Goal: Information Seeking & Learning: Compare options

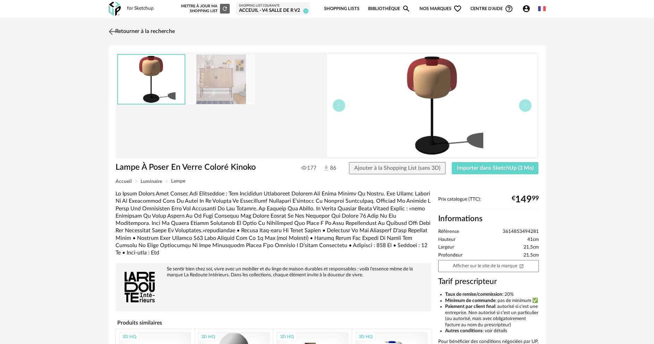
click at [121, 33] on link "Retourner à la recherche" at bounding box center [141, 31] width 68 height 15
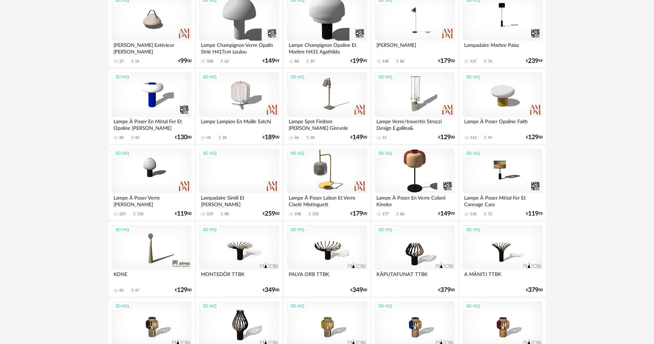
scroll to position [206, 0]
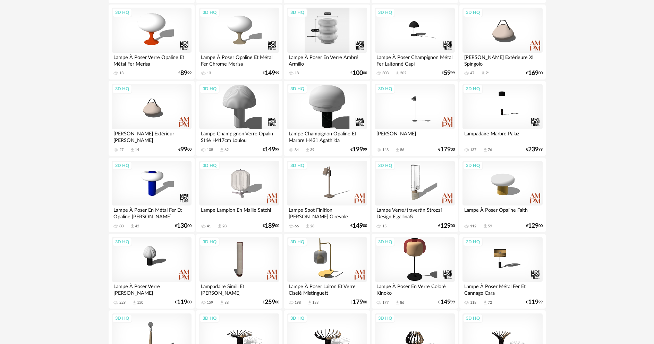
click at [318, 23] on div "3D HQ" at bounding box center [327, 30] width 80 height 45
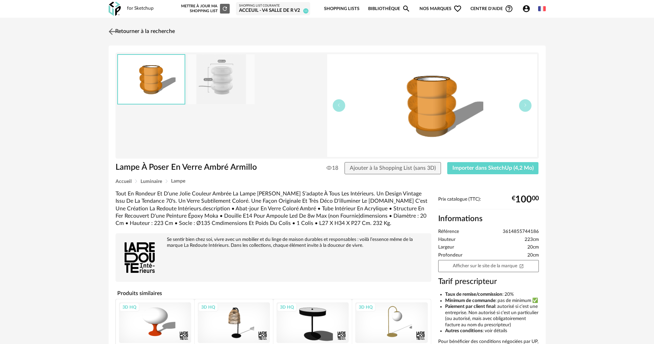
click at [118, 33] on link "Retourner à la recherche" at bounding box center [141, 31] width 68 height 15
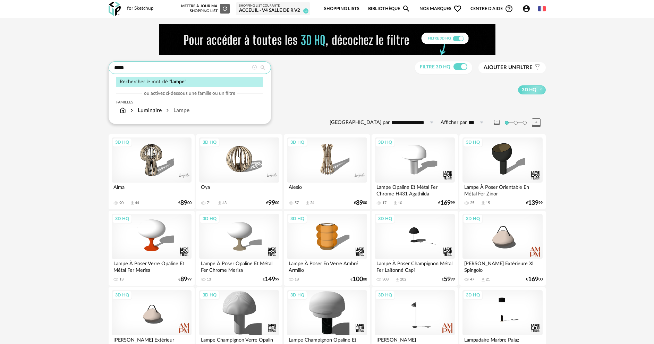
drag, startPoint x: 161, startPoint y: 68, endPoint x: 92, endPoint y: 68, distance: 68.7
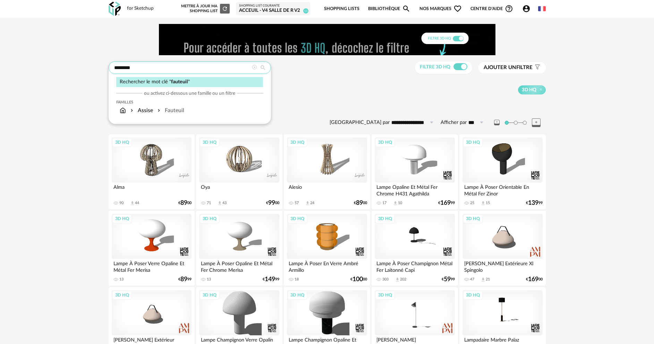
type input "********"
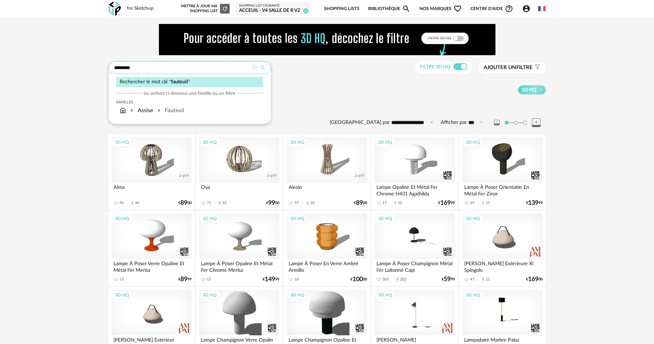
type input "**********"
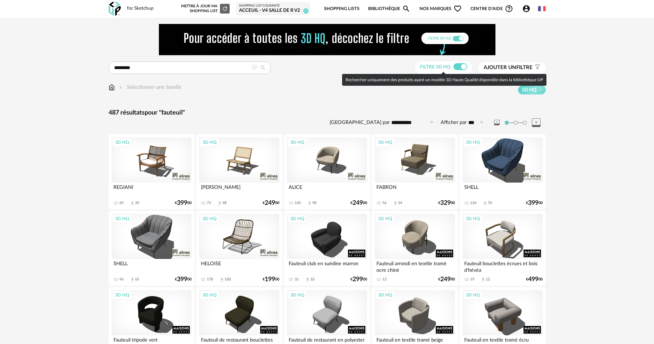
click at [495, 65] on span "Ajouter un filtre" at bounding box center [508, 67] width 49 height 7
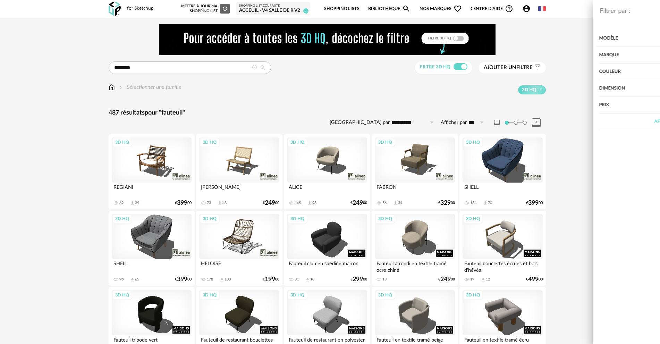
click at [489, 74] on div "Couleur" at bounding box center [557, 72] width 178 height 17
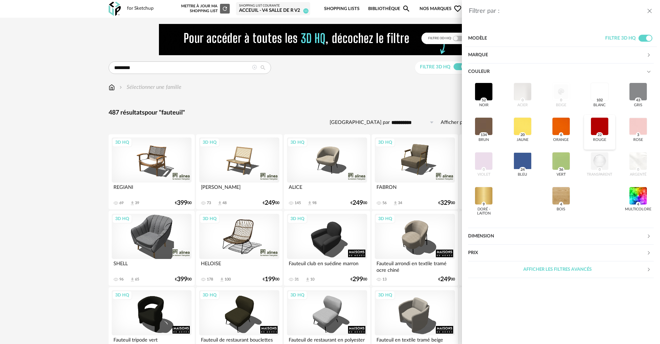
click at [600, 129] on div at bounding box center [600, 126] width 18 height 18
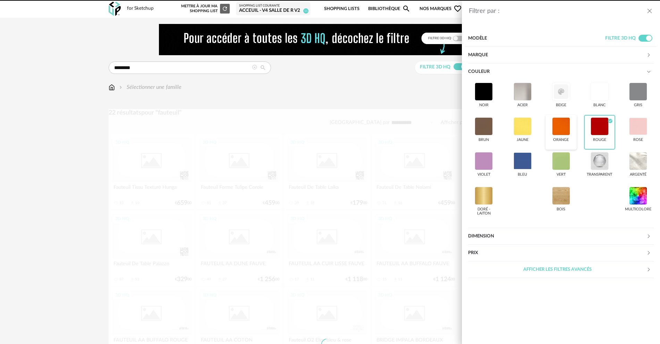
click at [562, 129] on div at bounding box center [561, 126] width 18 height 18
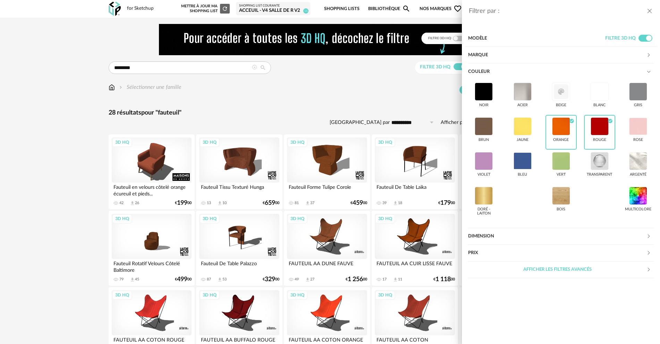
click at [126, 173] on div "Filtrer par : Modèle Filtre 3D HQ Marque &tradition 0 101 Copenhagen 0 366 Conc…" at bounding box center [330, 172] width 660 height 344
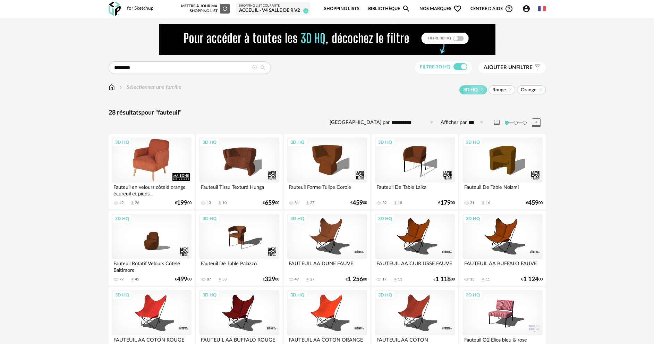
click at [152, 157] on div "3D HQ" at bounding box center [152, 159] width 80 height 45
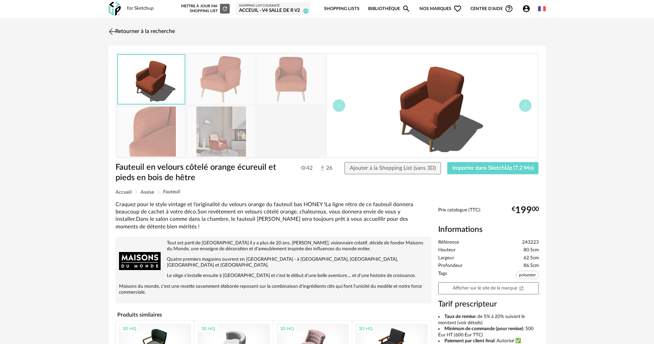
click at [111, 33] on img at bounding box center [112, 31] width 10 height 10
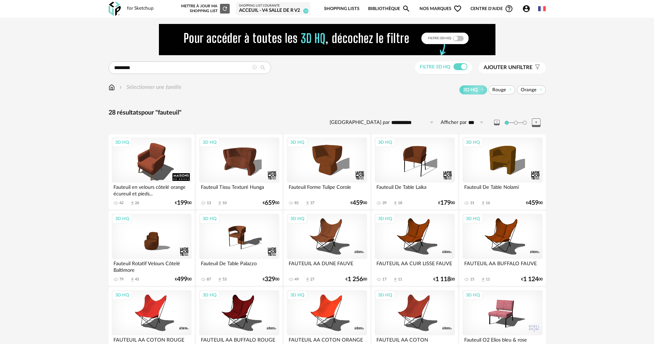
click at [255, 68] on icon at bounding box center [254, 67] width 5 height 5
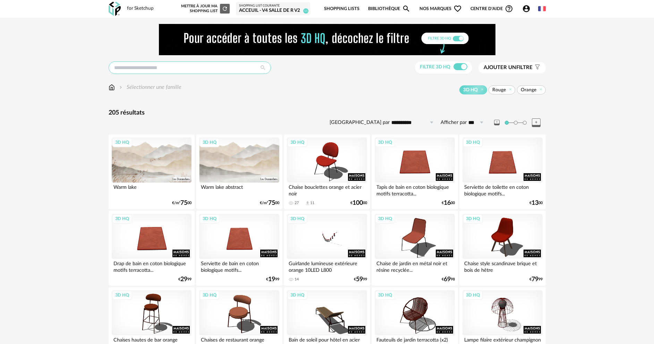
click at [243, 68] on input "text" at bounding box center [190, 67] width 162 height 12
type input "**********"
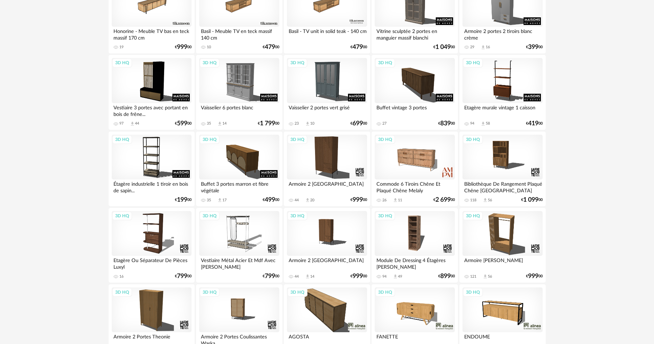
scroll to position [982, 0]
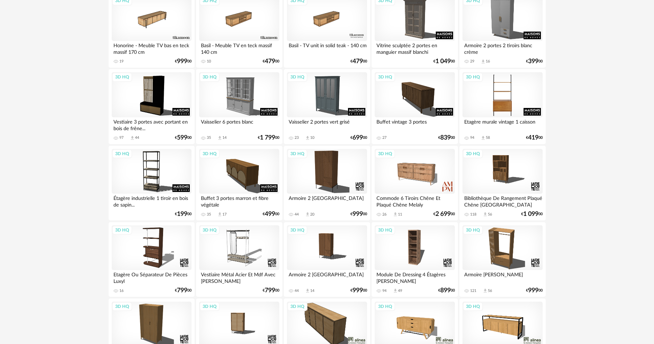
click at [515, 93] on div "3D HQ" at bounding box center [503, 94] width 80 height 45
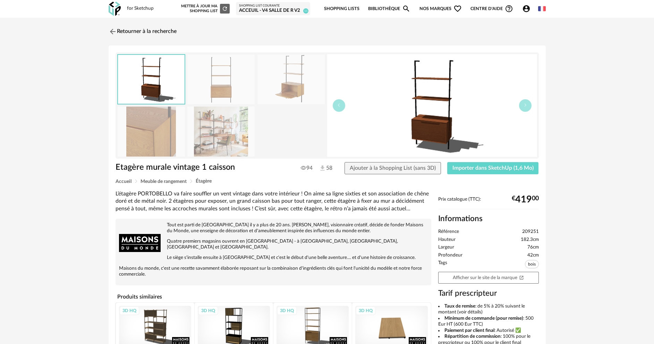
click at [230, 315] on div "3D HQ" at bounding box center [234, 326] width 72 height 41
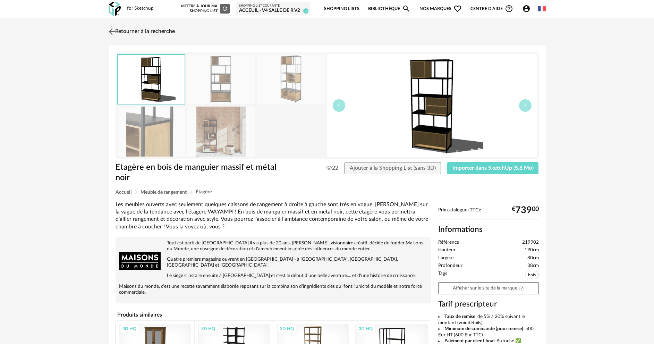
click at [123, 30] on link "Retourner à la recherche" at bounding box center [141, 31] width 68 height 15
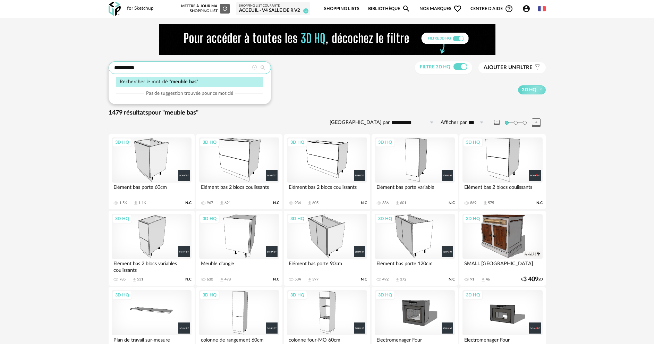
drag, startPoint x: 188, startPoint y: 68, endPoint x: 109, endPoint y: 75, distance: 79.4
click at [109, 74] on div "**********" at bounding box center [190, 67] width 162 height 12
type input "*******"
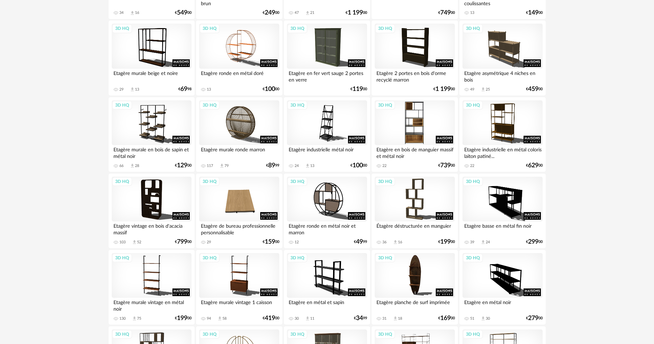
scroll to position [278, 0]
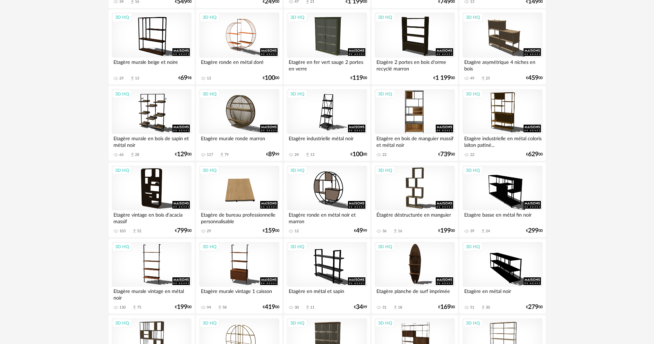
click at [419, 91] on div "3D HQ" at bounding box center [415, 111] width 80 height 45
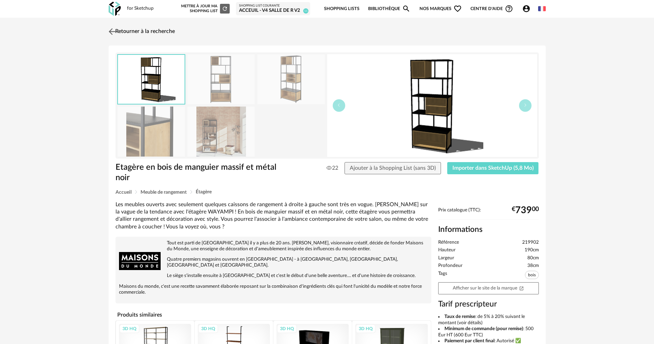
click at [116, 31] on img at bounding box center [112, 31] width 10 height 10
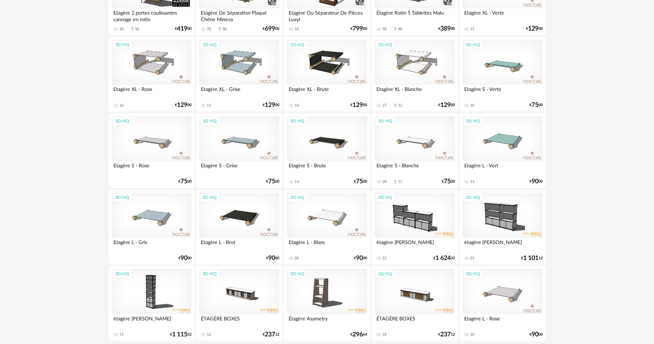
scroll to position [1364, 0]
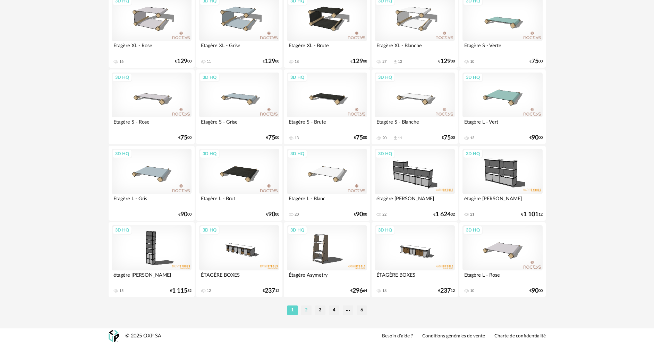
click at [307, 309] on li "2" at bounding box center [306, 311] width 10 height 10
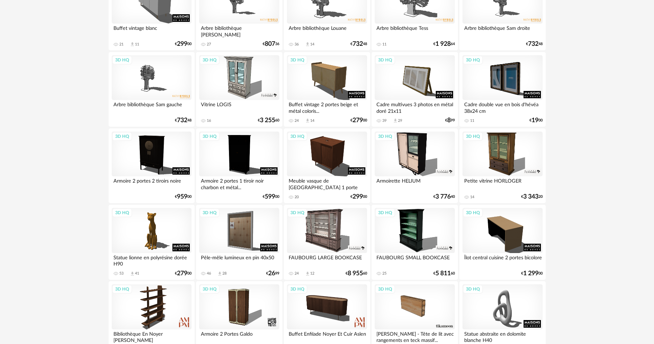
scroll to position [1364, 0]
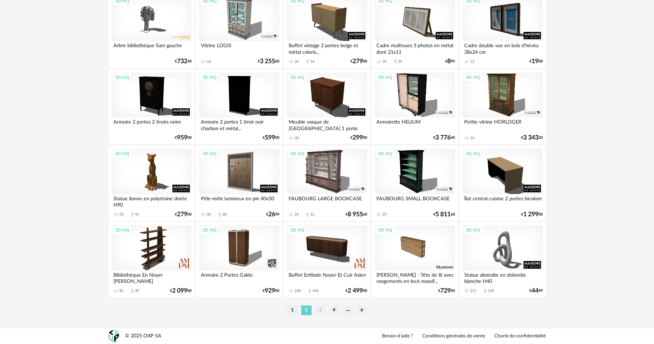
click at [323, 312] on li "3" at bounding box center [320, 311] width 10 height 10
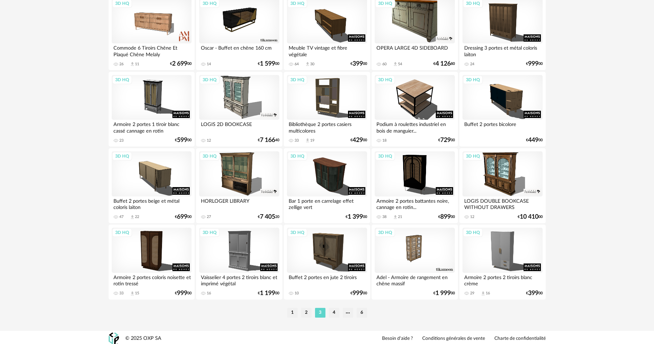
scroll to position [1364, 0]
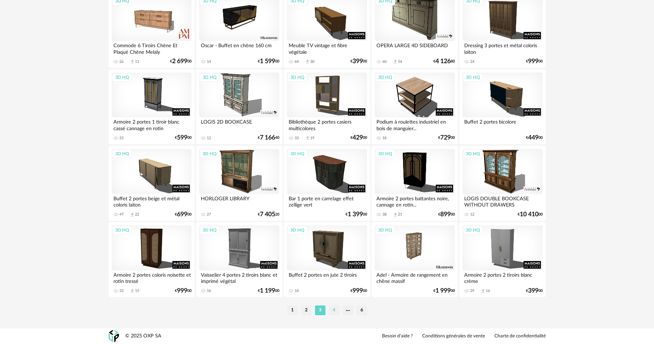
click at [334, 306] on li "4" at bounding box center [334, 311] width 10 height 10
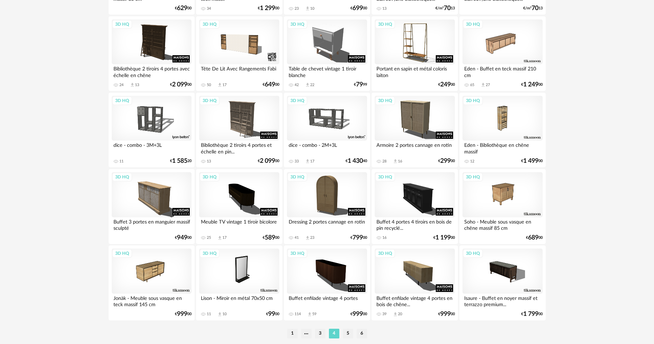
scroll to position [1364, 0]
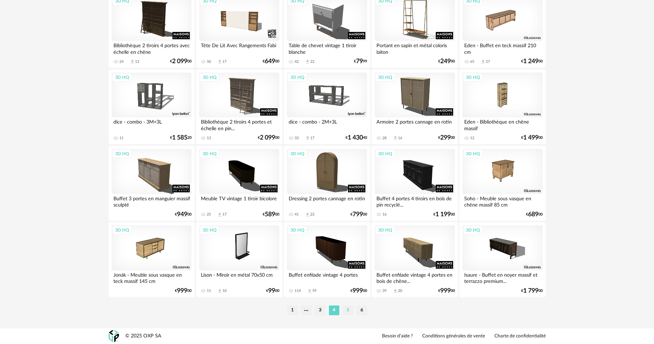
click at [348, 311] on li "5" at bounding box center [348, 311] width 10 height 10
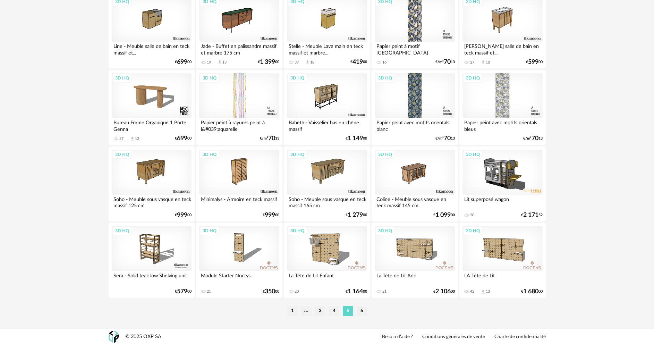
scroll to position [1364, 0]
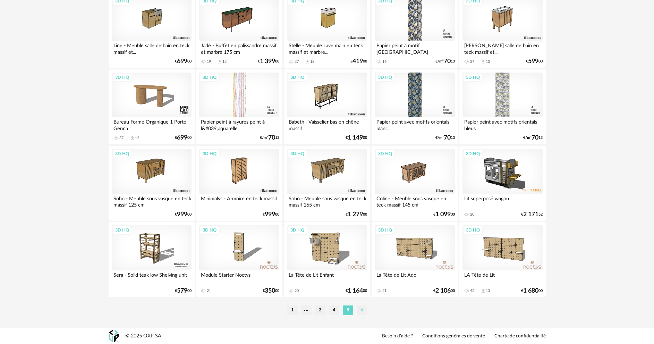
click at [365, 310] on li "6" at bounding box center [362, 311] width 10 height 10
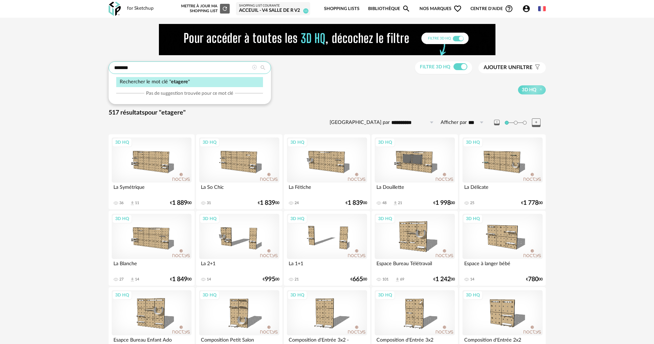
drag, startPoint x: 143, startPoint y: 68, endPoint x: 82, endPoint y: 70, distance: 61.1
click at [86, 73] on div "**********" at bounding box center [327, 276] width 654 height 516
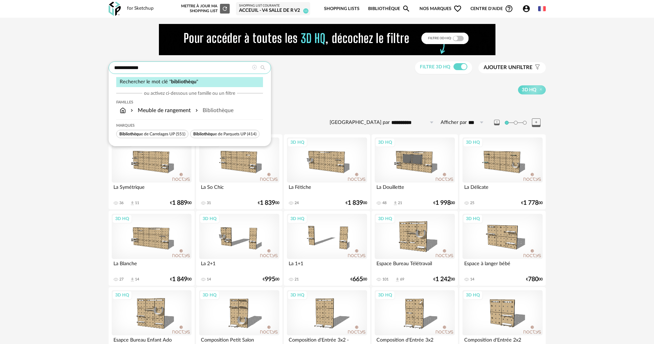
type input "**********"
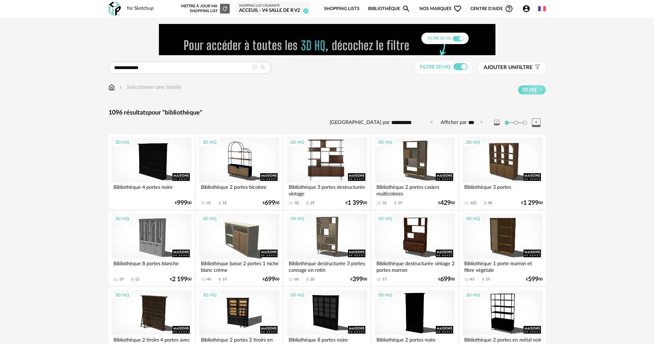
click at [318, 159] on div "3D HQ" at bounding box center [327, 159] width 80 height 45
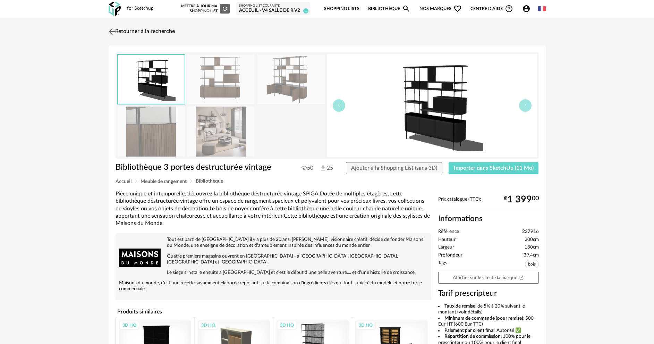
click at [118, 30] on link "Retourner à la recherche" at bounding box center [141, 31] width 68 height 15
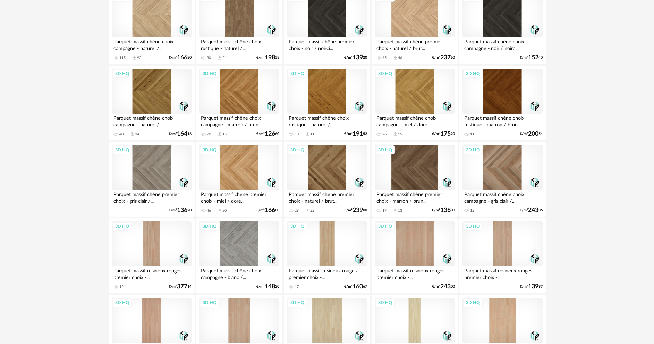
scroll to position [1364, 0]
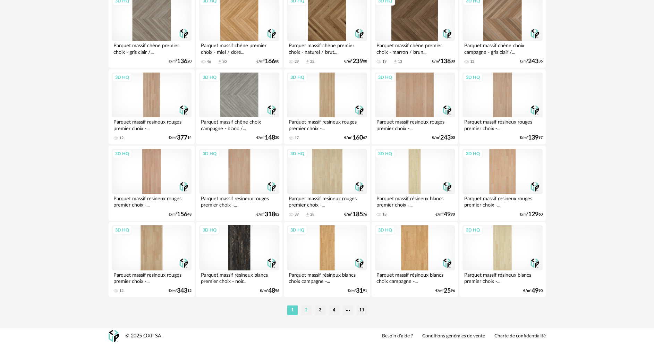
click at [304, 308] on li "2" at bounding box center [306, 311] width 10 height 10
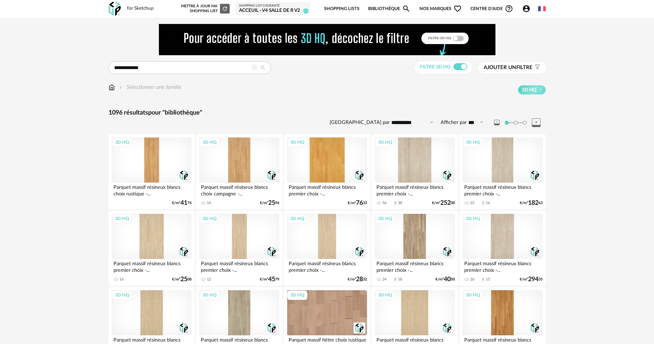
click at [254, 67] on icon at bounding box center [254, 67] width 5 height 5
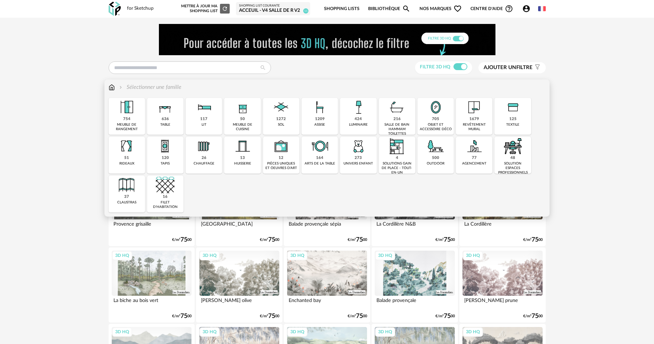
click at [136, 121] on div "754 meuble de rangement" at bounding box center [127, 116] width 36 height 37
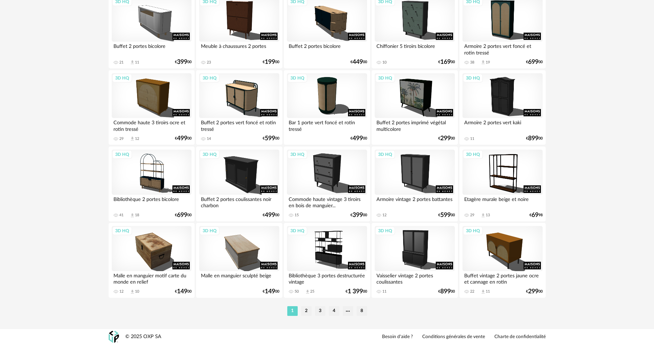
scroll to position [1364, 0]
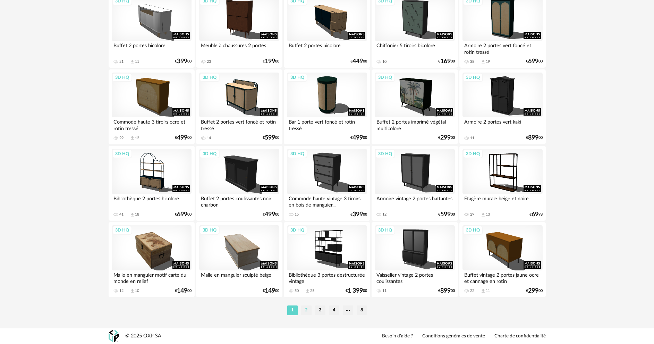
click at [306, 310] on li "2" at bounding box center [306, 311] width 10 height 10
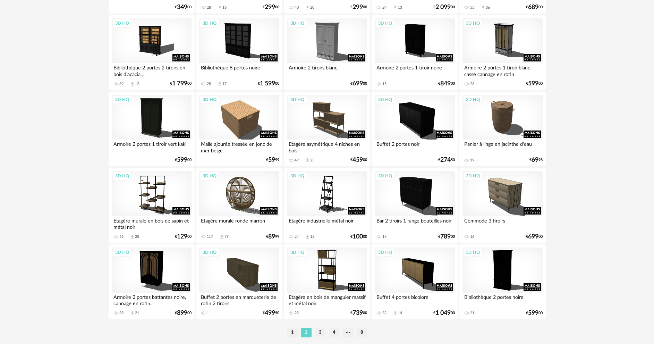
scroll to position [1354, 0]
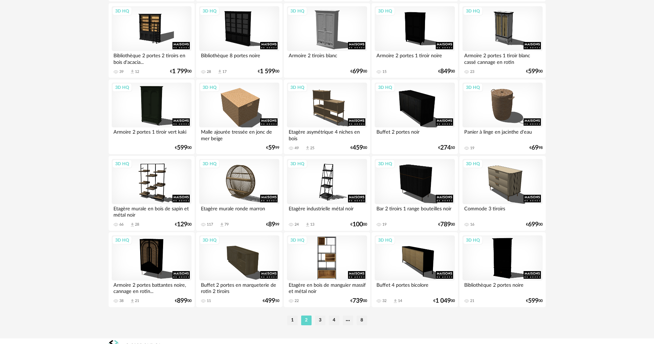
click at [320, 247] on div "3D HQ" at bounding box center [327, 257] width 80 height 45
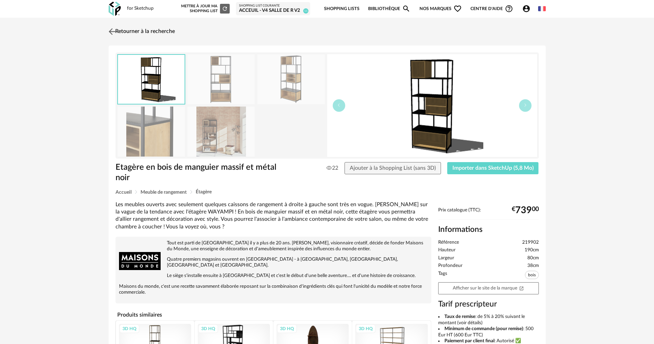
click at [123, 25] on link "Retourner à la recherche" at bounding box center [141, 31] width 68 height 15
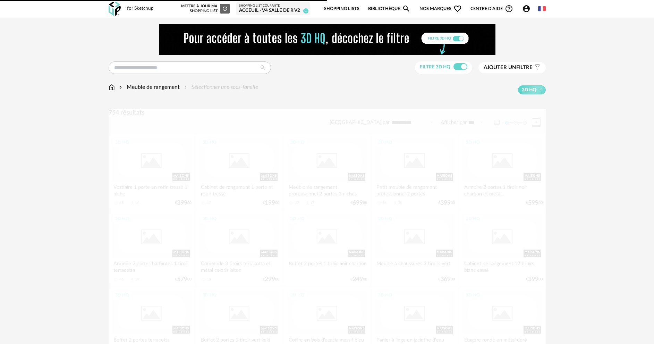
scroll to position [1354, 0]
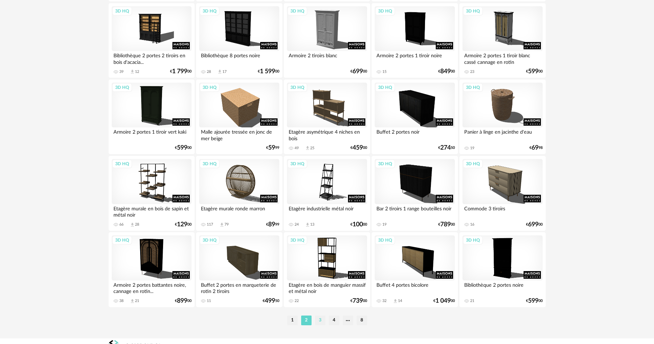
click at [319, 317] on li "3" at bounding box center [320, 321] width 10 height 10
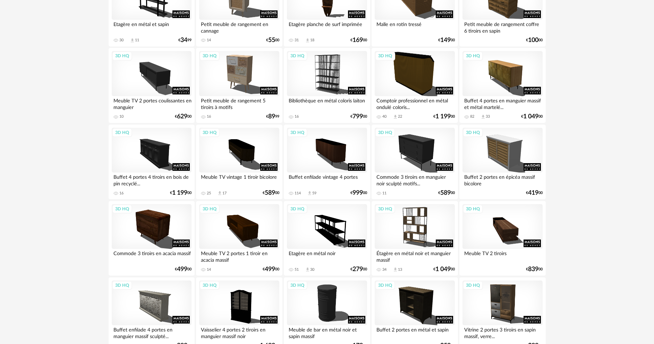
scroll to position [1042, 0]
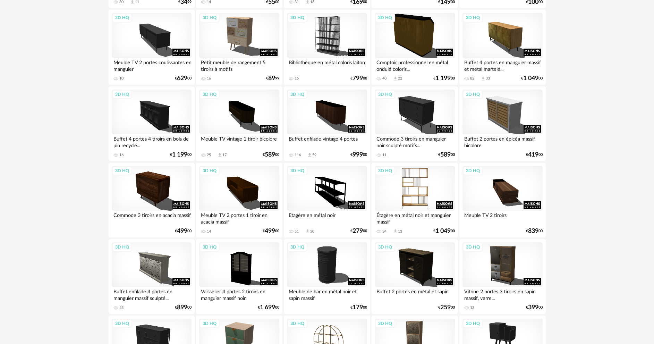
click at [443, 191] on div "3D HQ" at bounding box center [415, 188] width 80 height 45
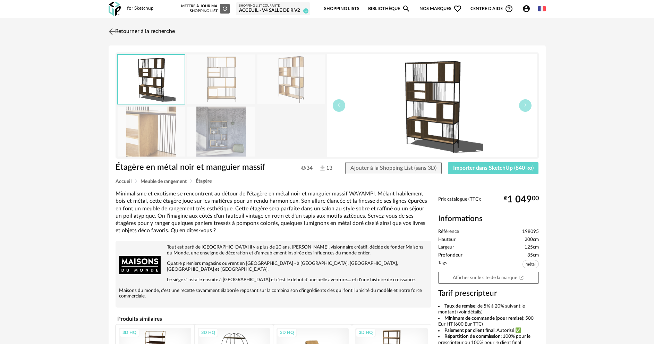
click at [117, 30] on link "Retourner à la recherche" at bounding box center [141, 31] width 68 height 15
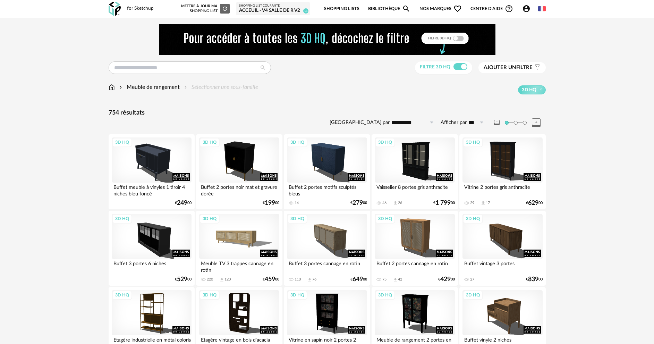
click at [114, 86] on img at bounding box center [112, 87] width 6 height 8
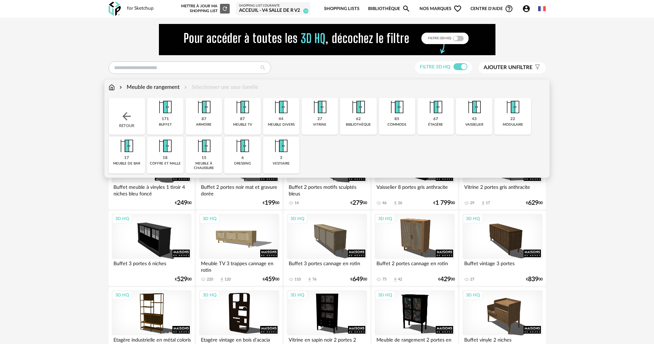
click at [112, 85] on img at bounding box center [112, 87] width 6 height 8
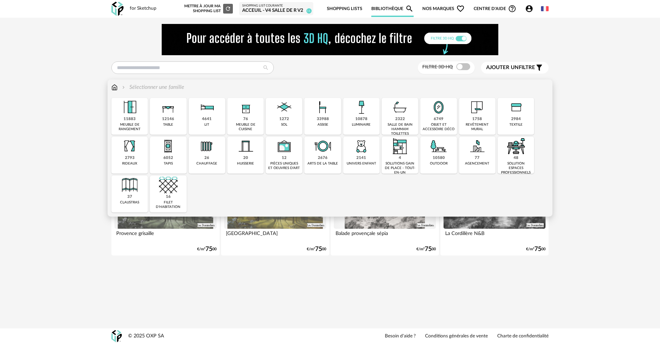
click at [116, 87] on img at bounding box center [114, 87] width 6 height 8
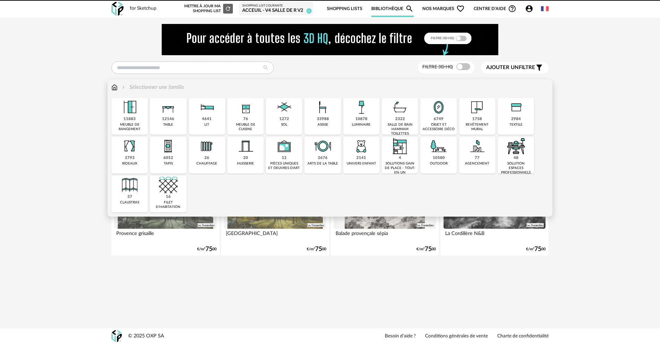
click at [116, 88] on img at bounding box center [114, 87] width 6 height 8
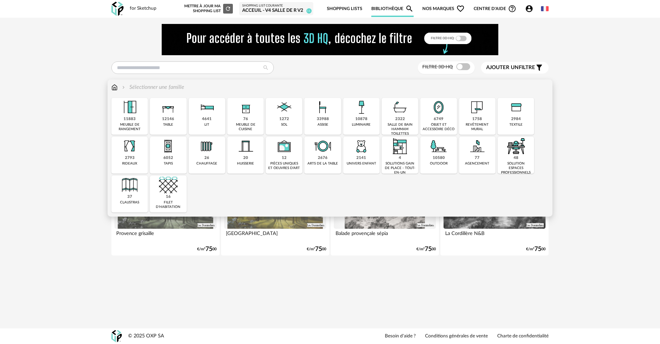
click at [172, 105] on img at bounding box center [168, 107] width 19 height 19
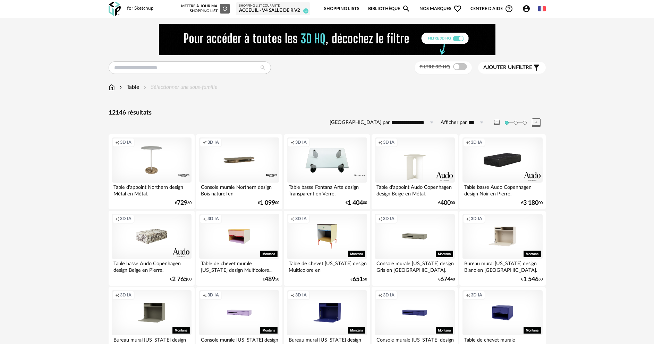
click at [520, 70] on span "Ajouter un filtre" at bounding box center [508, 67] width 49 height 7
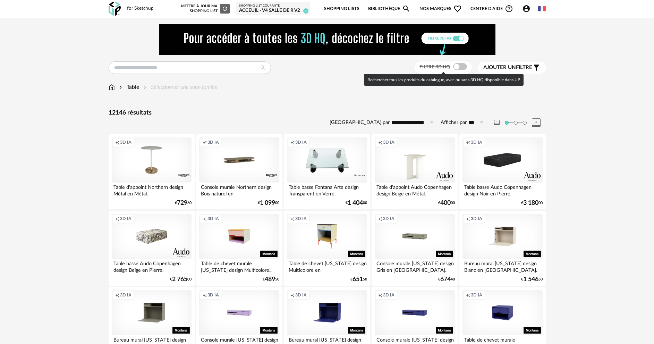
click at [459, 64] on span at bounding box center [460, 66] width 14 height 7
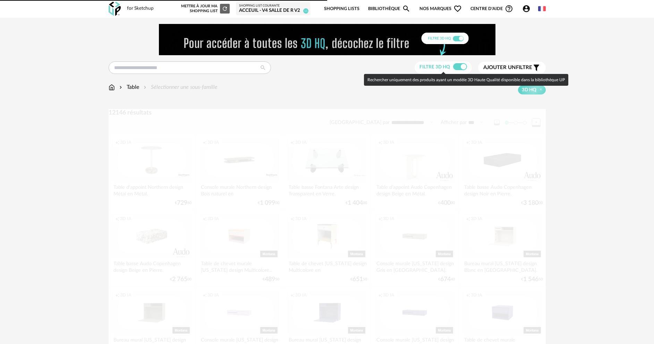
click at [493, 63] on button "Ajouter un filtre s Filter icon" at bounding box center [512, 68] width 68 height 12
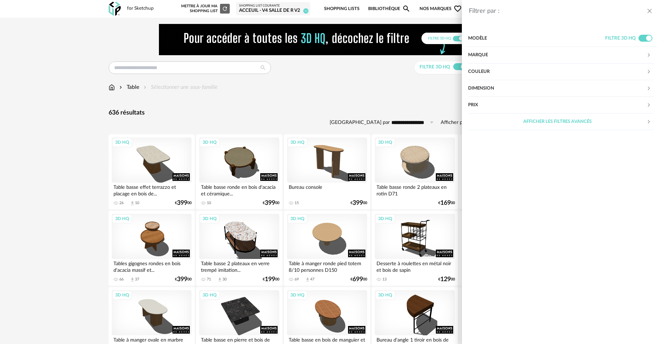
click at [517, 70] on div "Couleur" at bounding box center [557, 72] width 178 height 17
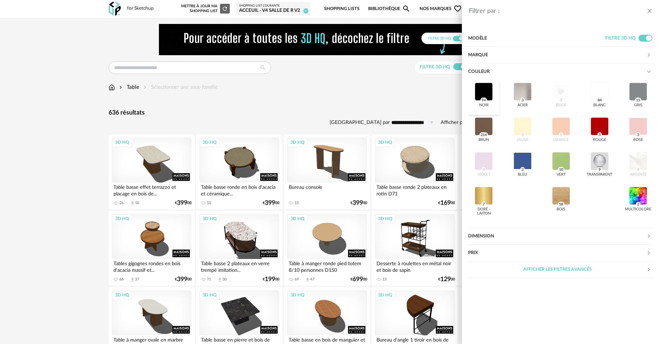
click at [485, 93] on div at bounding box center [484, 92] width 18 height 18
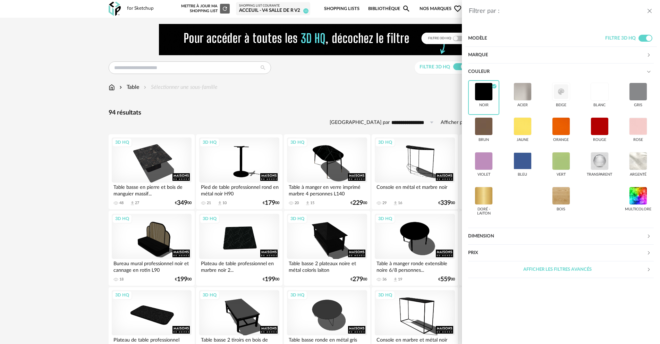
click at [361, 105] on div "Filtrer par : Modèle Filtre 3D HQ Marque &tradition 0 101 Copenhagen 0 366 Conc…" at bounding box center [330, 172] width 660 height 344
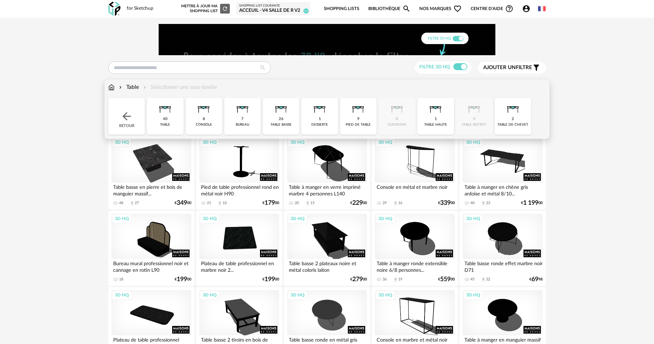
click at [123, 116] on img at bounding box center [126, 116] width 12 height 12
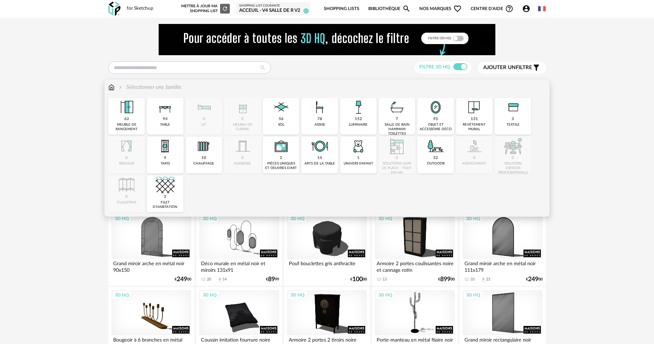
click at [435, 115] on img at bounding box center [435, 107] width 19 height 19
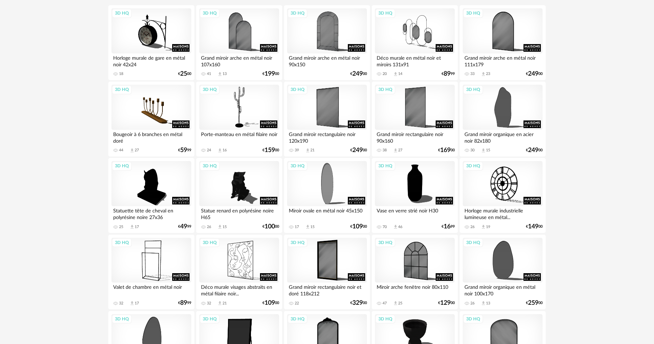
scroll to position [35, 0]
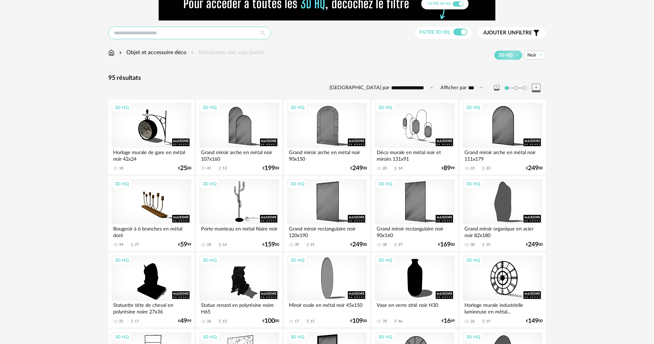
click at [148, 30] on input "text" at bounding box center [189, 33] width 162 height 12
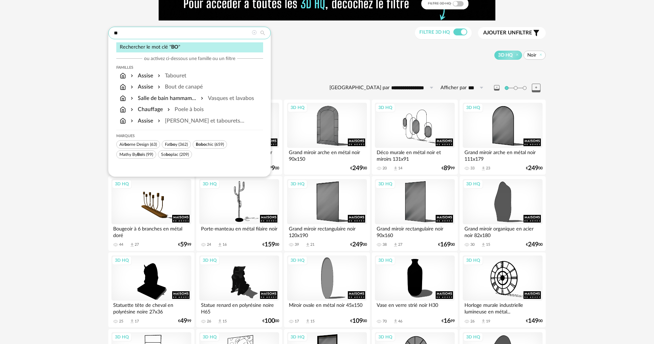
type input "*"
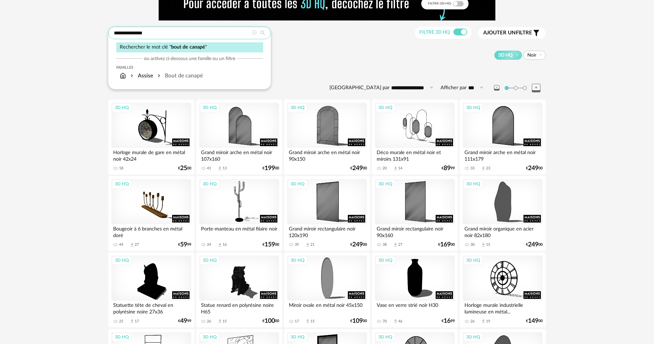
type input "**********"
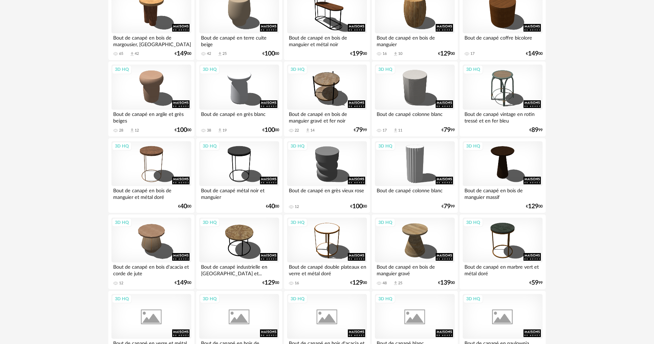
scroll to position [244, 0]
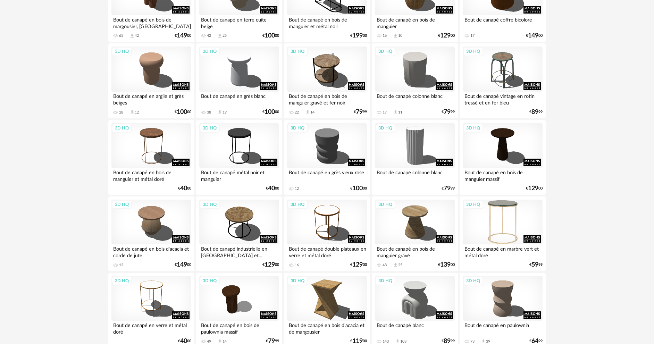
click at [506, 215] on div "3D HQ" at bounding box center [503, 222] width 80 height 45
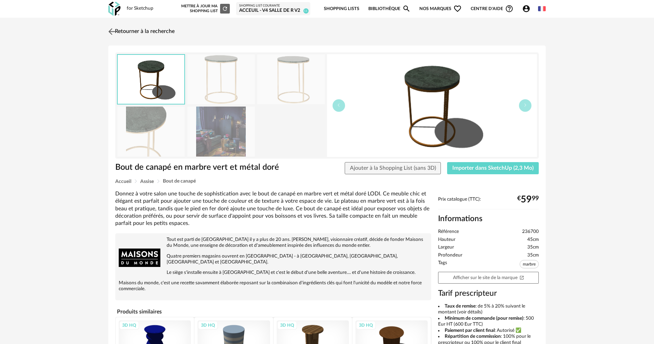
click at [120, 27] on link "Retourner à la recherche" at bounding box center [141, 31] width 68 height 15
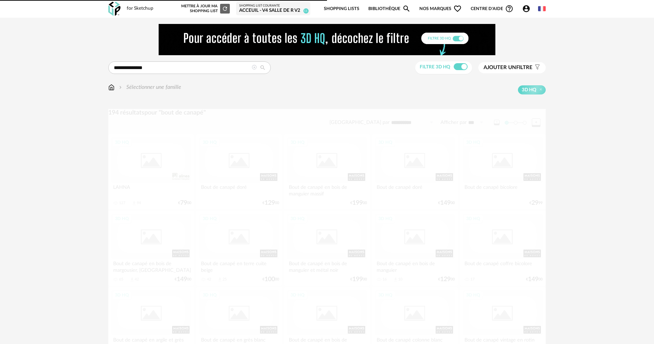
scroll to position [244, 0]
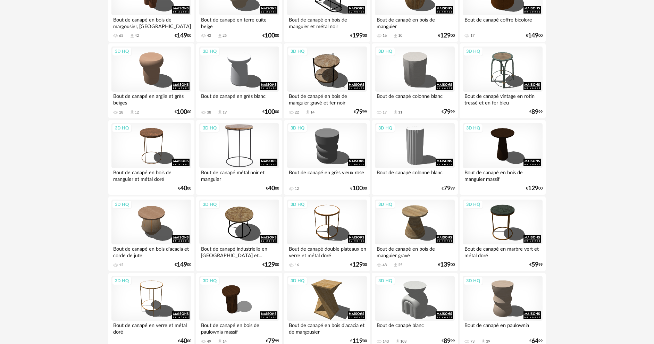
click at [223, 156] on div "3D HQ" at bounding box center [239, 145] width 80 height 45
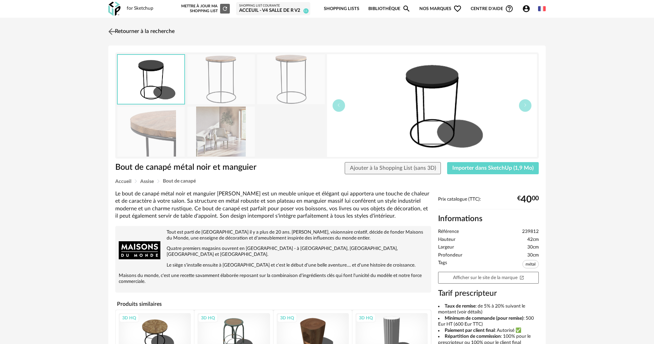
click at [115, 32] on img at bounding box center [112, 31] width 10 height 10
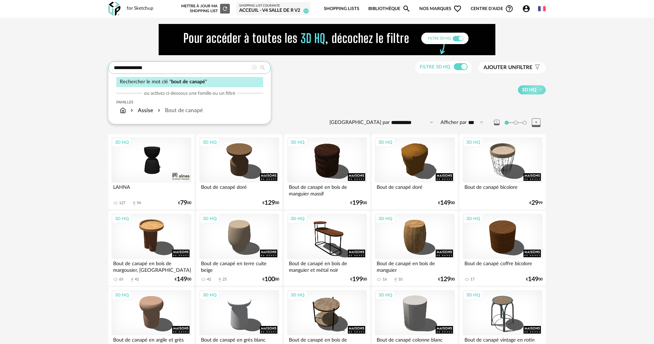
drag, startPoint x: 165, startPoint y: 67, endPoint x: 42, endPoint y: 76, distance: 123.3
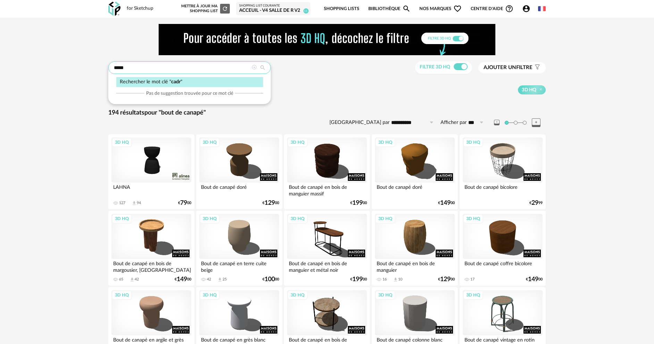
type input "*****"
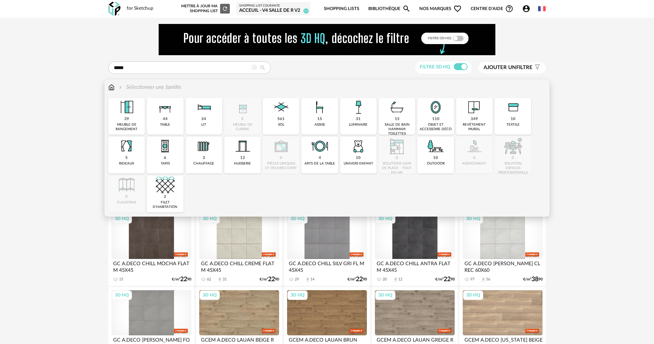
click at [115, 86] on div "Sélectionner une famille" at bounding box center [144, 87] width 73 height 8
click at [429, 121] on div "110 objet et accessoire déco" at bounding box center [435, 116] width 36 height 37
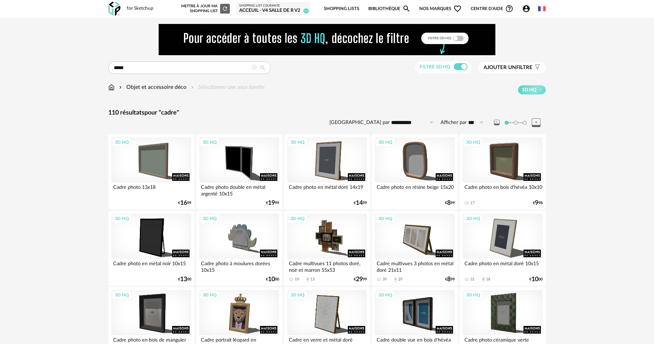
click at [113, 89] on img at bounding box center [111, 87] width 6 height 8
click at [141, 71] on input "*****" at bounding box center [189, 67] width 162 height 12
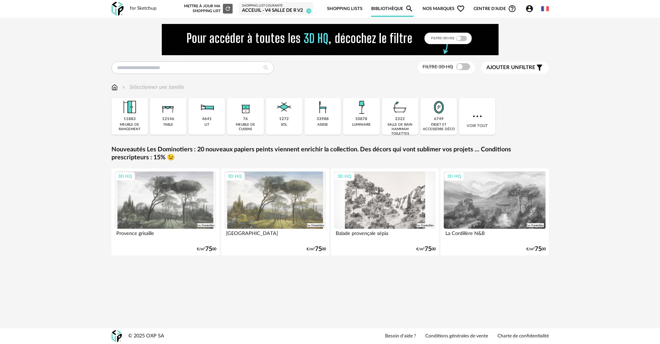
click at [181, 62] on input "text" at bounding box center [192, 67] width 162 height 12
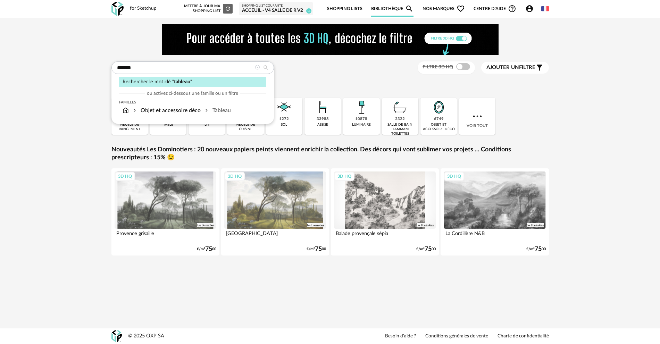
type input "*******"
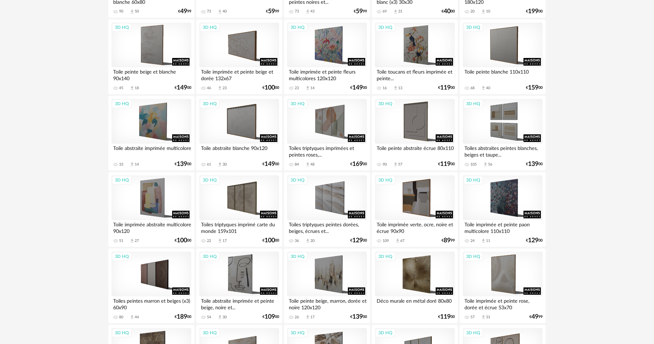
scroll to position [1111, 0]
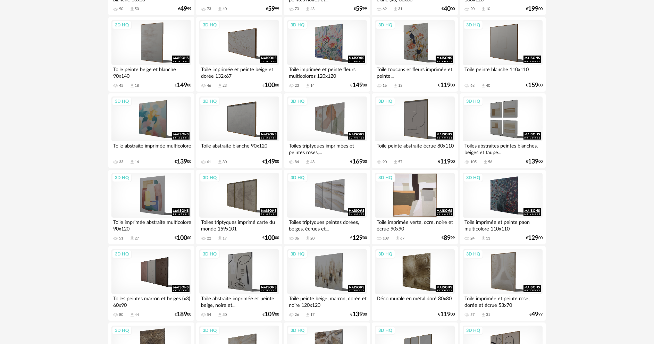
click at [427, 193] on div "3D HQ" at bounding box center [415, 195] width 80 height 45
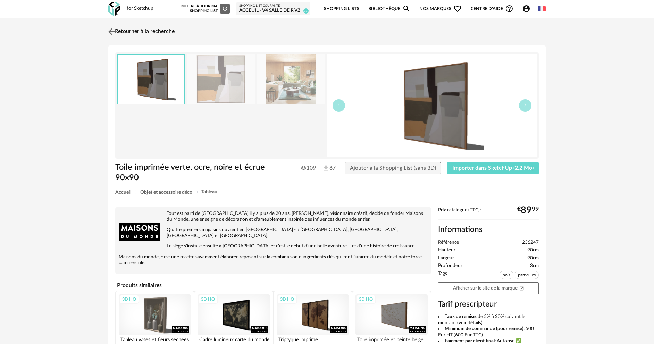
click at [115, 31] on img at bounding box center [112, 31] width 10 height 10
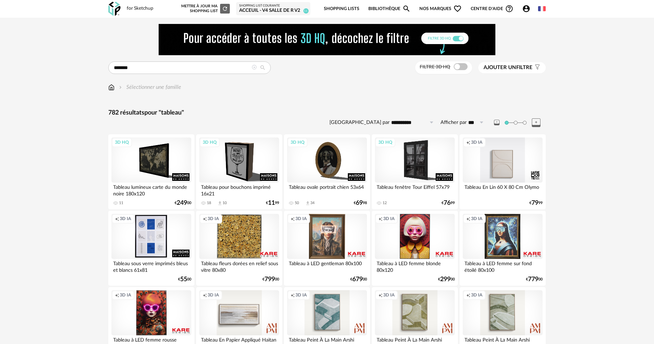
click at [111, 90] on img at bounding box center [111, 87] width 6 height 8
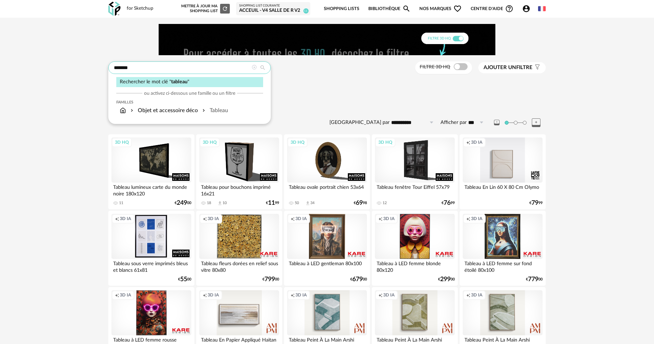
drag, startPoint x: 143, startPoint y: 69, endPoint x: 66, endPoint y: 72, distance: 76.8
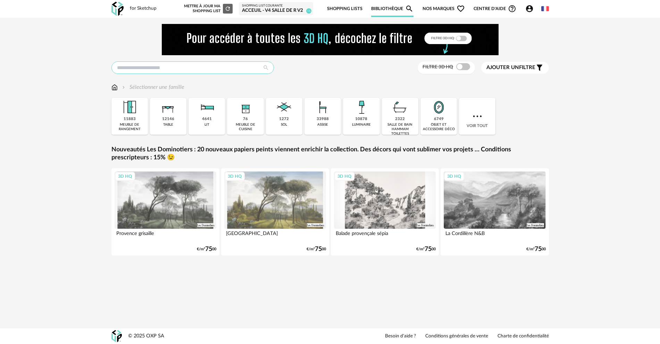
click at [132, 72] on input "text" at bounding box center [192, 67] width 162 height 12
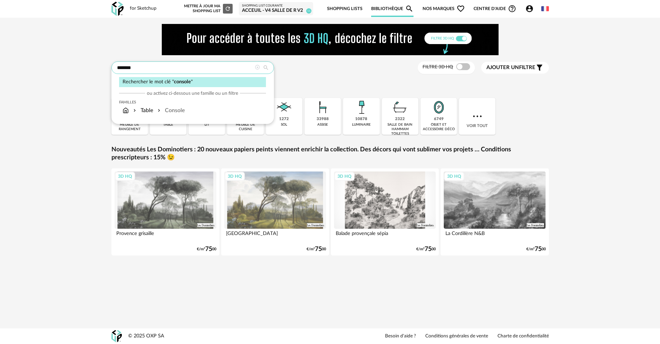
type input "*******"
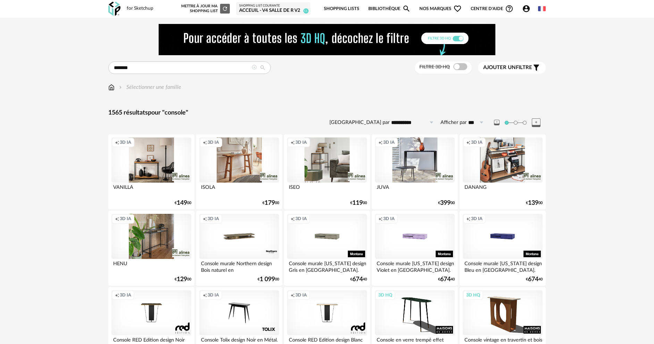
click at [510, 69] on span "Ajouter un" at bounding box center [499, 67] width 33 height 5
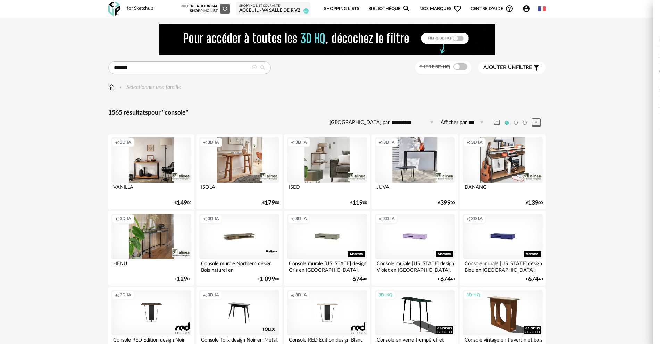
click at [428, 68] on div "Filtrer par : Modèle Filtre 3D HQ Marque &tradition 0 101 Copenhagen 0 366 Conc…" at bounding box center [330, 172] width 660 height 344
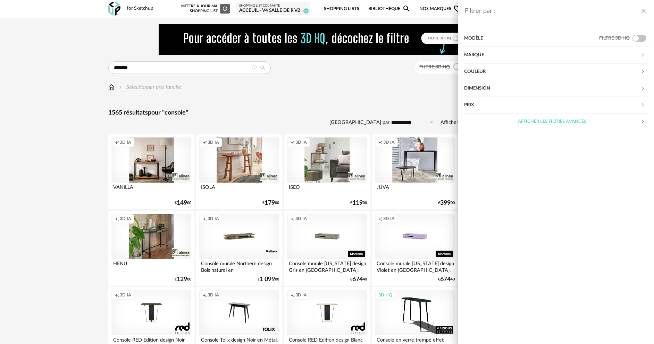
click at [463, 65] on span at bounding box center [460, 66] width 14 height 7
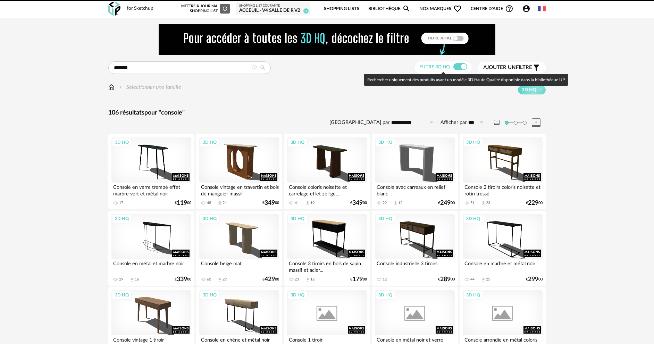
click at [485, 66] on span "Ajouter un" at bounding box center [499, 67] width 33 height 5
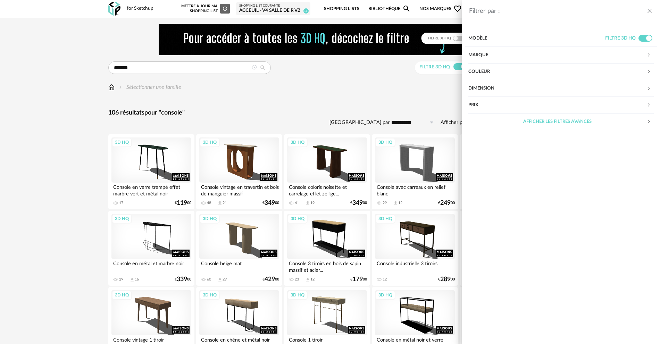
click at [490, 69] on div "Couleur" at bounding box center [557, 72] width 178 height 17
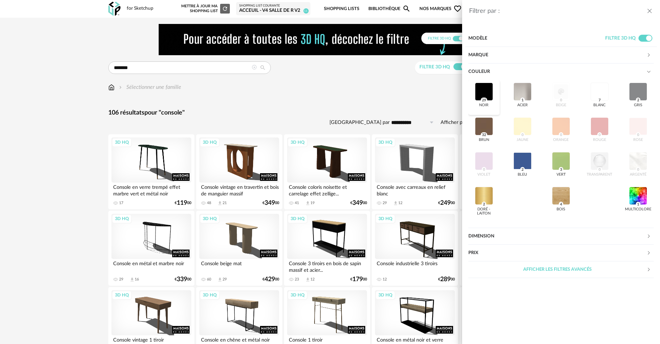
click at [486, 83] on div at bounding box center [484, 92] width 18 height 18
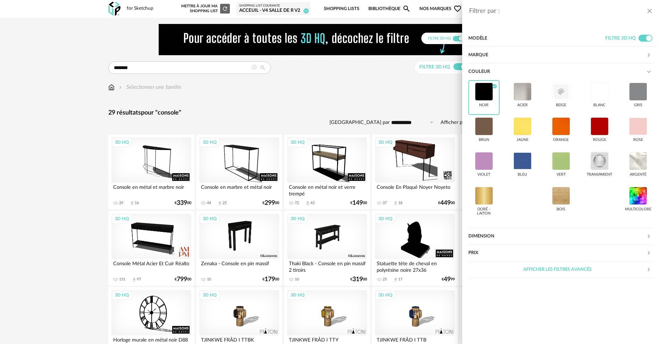
click at [384, 97] on div "Filtrer par : Modèle Filtre 3D HQ Marque &tradition 0 101 Copenhagen 0 366 Conc…" at bounding box center [330, 172] width 660 height 344
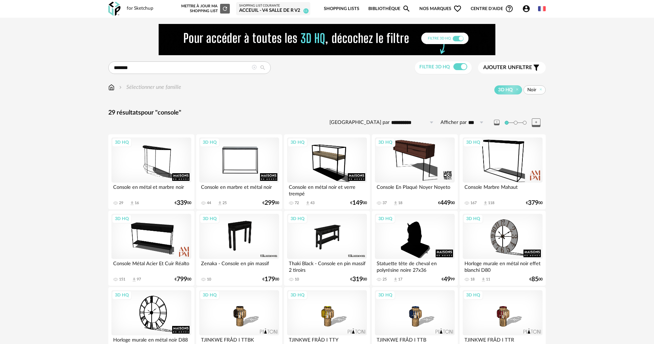
click at [237, 163] on div "3D HQ" at bounding box center [239, 159] width 80 height 45
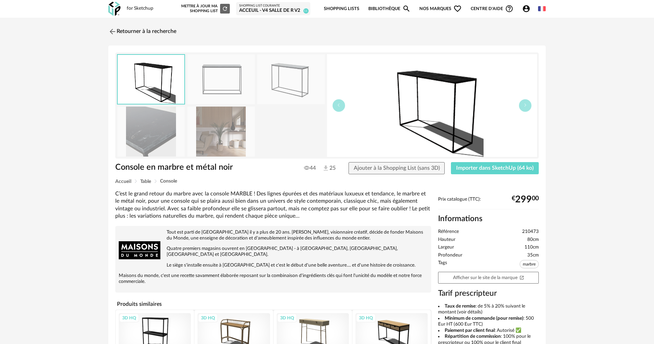
click at [158, 321] on div "3D HQ" at bounding box center [155, 333] width 72 height 41
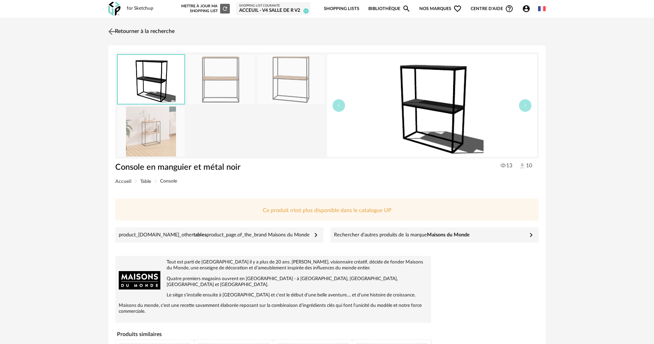
click at [114, 32] on img at bounding box center [112, 31] width 10 height 10
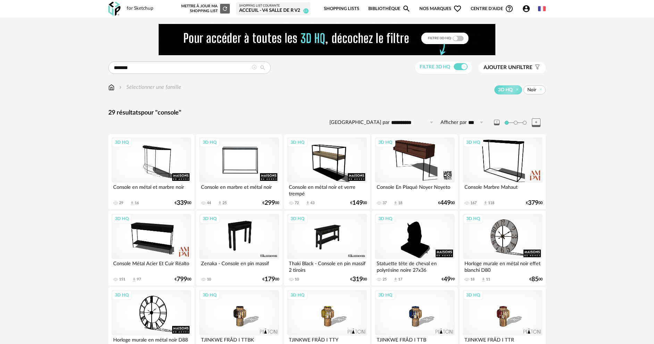
click at [259, 158] on div "3D HQ" at bounding box center [239, 159] width 80 height 45
